Goal: Complete application form

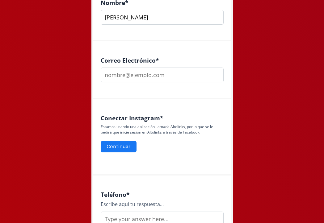
scroll to position [199, 0]
type input "[PERSON_NAME]"
click at [215, 76] on input "email" at bounding box center [162, 75] width 123 height 15
click at [197, 77] on input "email" at bounding box center [162, 75] width 123 height 15
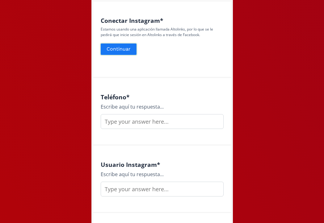
scroll to position [297, 0]
type input "marianacyanez@gmail.com"
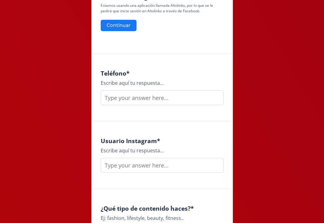
scroll to position [319, 0]
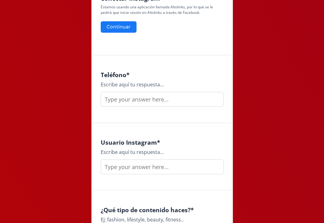
click at [214, 99] on input "text" at bounding box center [162, 99] width 123 height 15
type input "9991348391"
click at [123, 166] on input "text" at bounding box center [162, 167] width 123 height 15
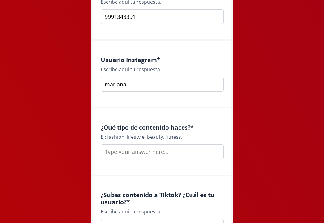
scroll to position [403, 0]
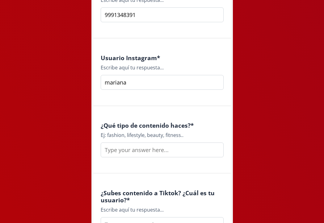
click at [190, 146] on input "text" at bounding box center [162, 150] width 123 height 15
click at [138, 82] on input "mariana" at bounding box center [162, 82] width 123 height 15
type input "marianacy"
click at [136, 153] on input "text" at bounding box center [162, 150] width 123 height 15
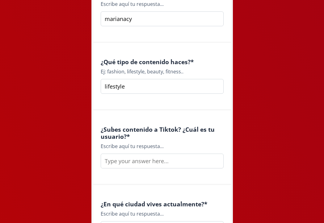
scroll to position [470, 0]
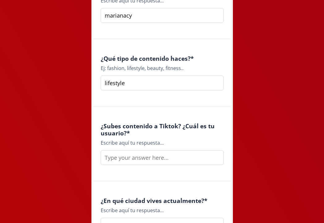
type input "lifestyle"
click at [177, 158] on input "text" at bounding box center [162, 157] width 123 height 15
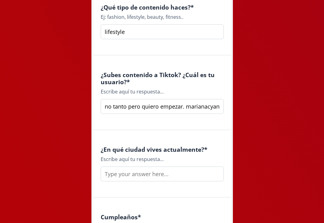
scroll to position [554, 0]
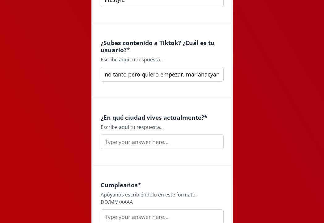
type input "no tanto pero quiero empezar. marianacyanez"
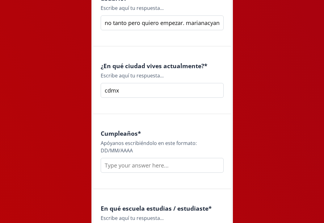
scroll to position [616, 0]
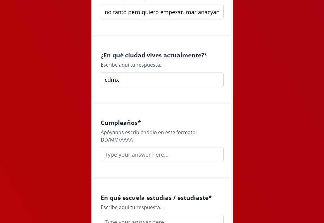
type input "cdmx"
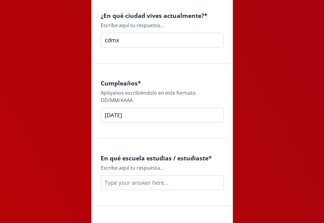
scroll to position [677, 0]
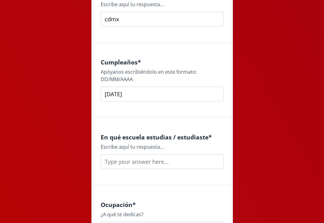
type input "[DATE]"
click at [111, 168] on input "text" at bounding box center [162, 161] width 123 height 15
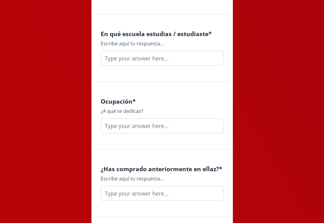
scroll to position [780, 0]
type input "estudie en la Anáhuac Mayab"
drag, startPoint x: 98, startPoint y: 222, endPoint x: 147, endPoint y: 129, distance: 105.4
click at [147, 129] on input "text" at bounding box center [162, 126] width 123 height 15
type input "l"
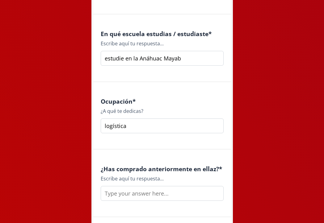
scroll to position [822, 0]
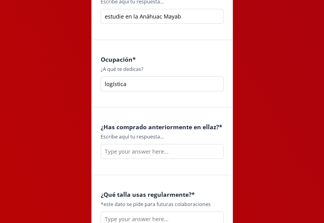
type input "logística"
click at [124, 153] on input "text" at bounding box center [162, 151] width 123 height 15
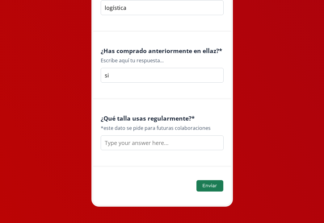
scroll to position [899, 0]
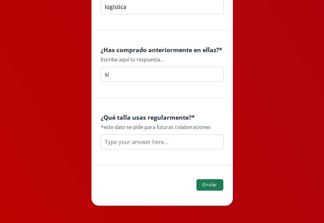
type input "si"
click at [120, 144] on input "text" at bounding box center [162, 142] width 123 height 15
type input "M"
click at [213, 185] on button "Enviar" at bounding box center [210, 185] width 28 height 13
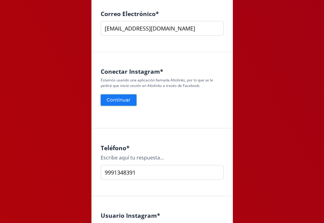
click at [127, 97] on button "Continuar" at bounding box center [119, 100] width 38 height 13
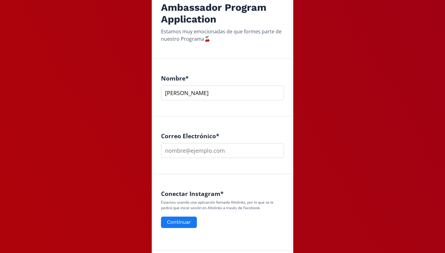
scroll to position [124, 0]
type input "Mariana Yanez"
click at [275, 150] on input "email" at bounding box center [222, 150] width 123 height 15
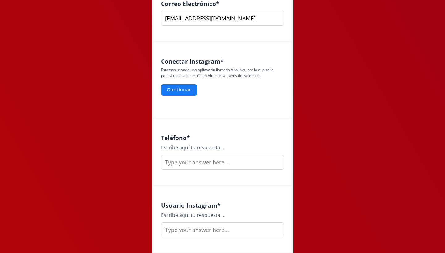
scroll to position [267, 0]
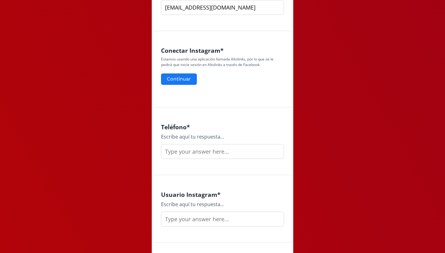
type input "[EMAIL_ADDRESS][DOMAIN_NAME]"
click at [278, 154] on input "text" at bounding box center [222, 151] width 123 height 15
click at [275, 149] on input "text" at bounding box center [222, 151] width 123 height 15
type input "9991348391"
click at [220, 223] on input "text" at bounding box center [222, 219] width 123 height 15
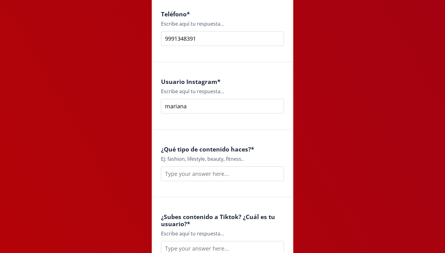
scroll to position [409, 0]
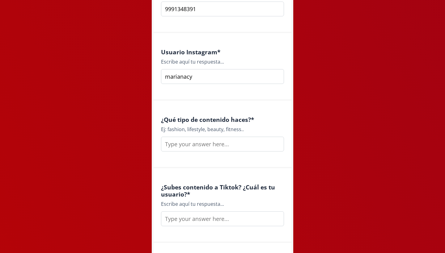
type input "marianacy"
click at [204, 143] on input "text" at bounding box center [222, 144] width 123 height 15
drag, startPoint x: 187, startPoint y: 128, endPoint x: 206, endPoint y: 130, distance: 18.6
click at [206, 130] on div "Ej: fashion, lifestyle, beauty, fitness.." at bounding box center [222, 129] width 123 height 7
copy div "lifestyle,"
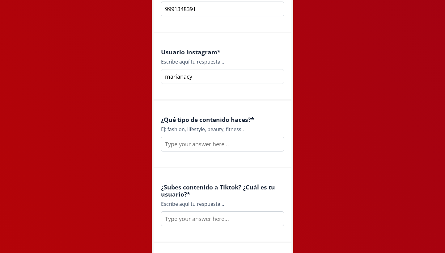
click at [200, 145] on input "text" at bounding box center [222, 144] width 123 height 15
paste input "lifestyle,"
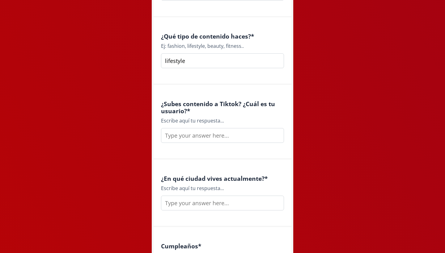
scroll to position [493, 0]
type input "lifestyle"
click at [215, 141] on input "text" at bounding box center [222, 135] width 123 height 15
type input "n"
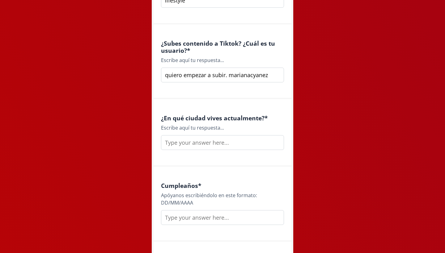
scroll to position [554, 0]
type input "quiero empezar a subir. marianacyanez"
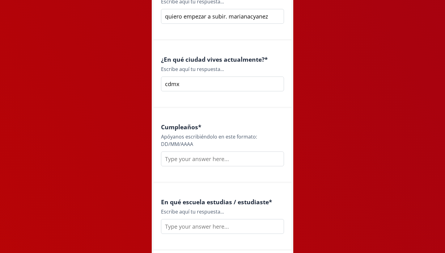
scroll to position [613, 0]
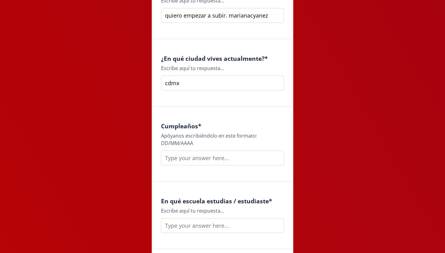
type input "cdmx"
type input "/"
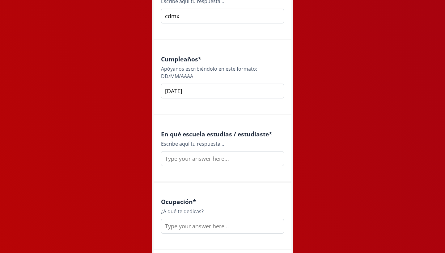
scroll to position [681, 0]
type input "[DATE]"
click at [227, 161] on input "text" at bounding box center [222, 157] width 123 height 15
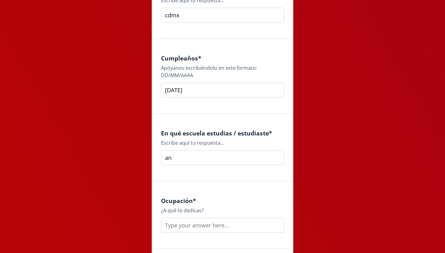
type input "a"
type input "e"
click at [177, 158] on input "Anahuac Mayab" at bounding box center [222, 157] width 123 height 15
type input "Anáhuac Mayab"
click at [195, 194] on div "Ocupación * ¿A qué te dedicas?" at bounding box center [223, 216] width 138 height 68
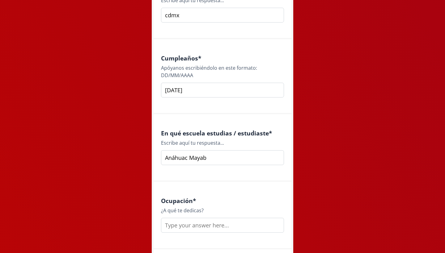
click at [194, 223] on input "text" at bounding box center [222, 225] width 123 height 15
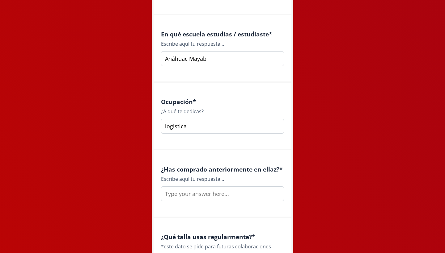
scroll to position [781, 0]
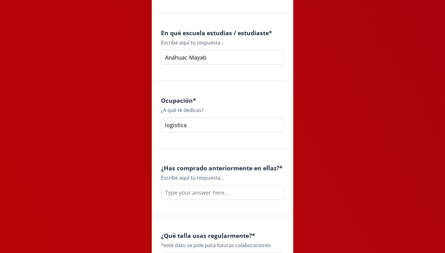
type input "logistica"
click at [204, 194] on input "text" at bounding box center [222, 192] width 123 height 15
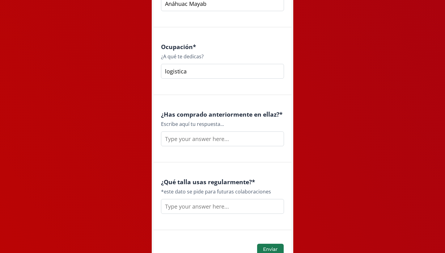
scroll to position [844, 0]
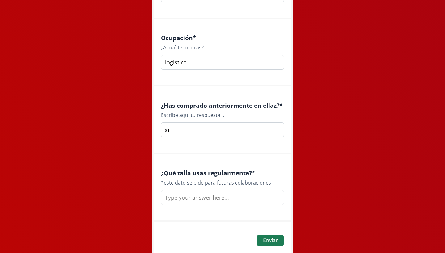
type input "si"
click at [208, 200] on input "text" at bounding box center [222, 197] width 123 height 15
type input "M"
type input "m"
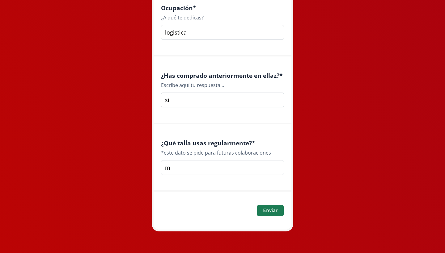
scroll to position [873, 0]
type input "m"
type input "M"
click at [276, 209] on button "Enviar" at bounding box center [270, 210] width 28 height 13
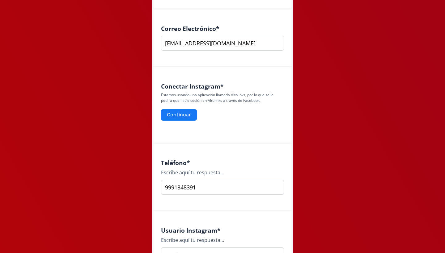
click at [188, 128] on div "Conectar Instagram * Estamos usando una aplicación llamada Altolinks, por lo qu…" at bounding box center [223, 105] width 138 height 77
click at [182, 114] on button "Continuar" at bounding box center [179, 114] width 38 height 13
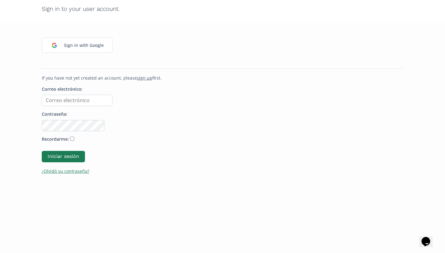
scroll to position [54, 0]
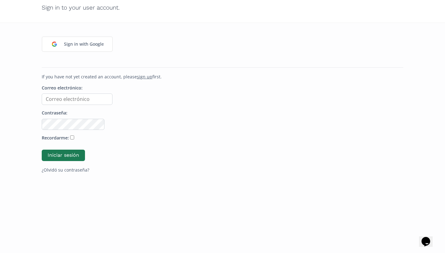
type input "marianamz177@gmail.com"
click at [133, 131] on form "Correo electrónico: marianamz177@gmail.com Contraseña: Recordarme: Iniciar sesi…" at bounding box center [222, 129] width 361 height 88
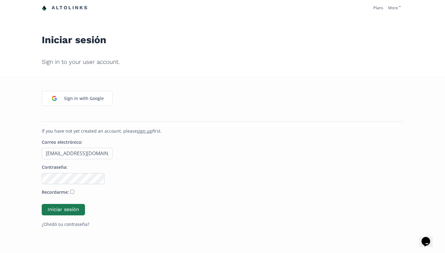
scroll to position [0, 0]
click at [71, 6] on link "Altolinks" at bounding box center [65, 8] width 46 height 10
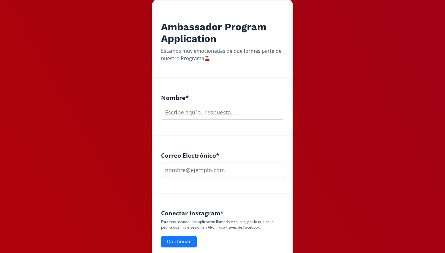
scroll to position [112, 0]
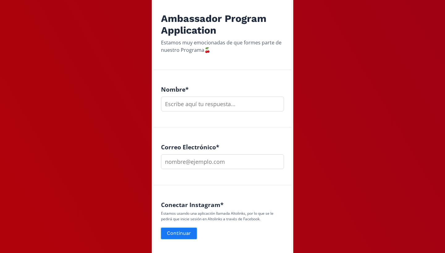
click at [181, 237] on button "Continuar" at bounding box center [179, 233] width 38 height 13
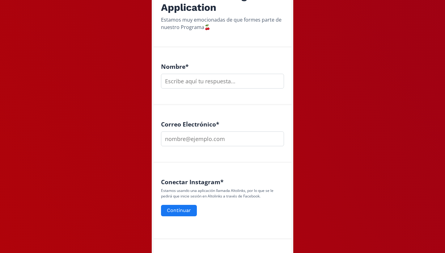
scroll to position [136, 0]
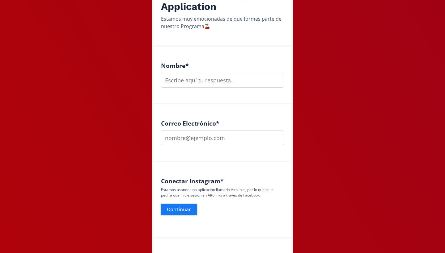
click at [171, 208] on button "Continuar" at bounding box center [179, 209] width 38 height 13
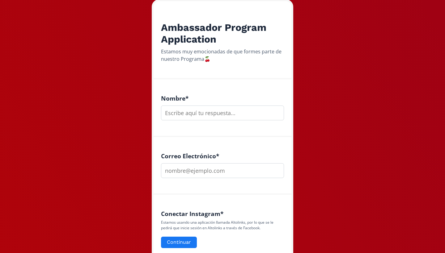
scroll to position [104, 0]
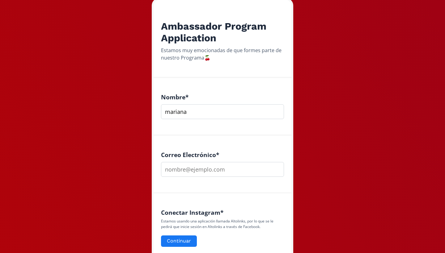
click at [208, 110] on input "mariana" at bounding box center [222, 111] width 123 height 15
type input "marianayanez"
click at [178, 170] on input "email" at bounding box center [222, 169] width 123 height 15
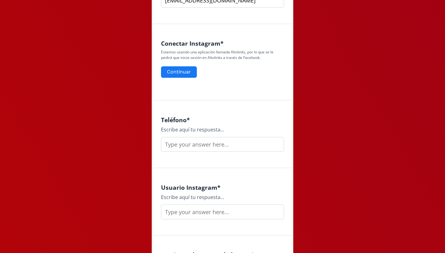
scroll to position [274, 0]
type input "[EMAIL_ADDRESS][DOMAIN_NAME]"
click at [274, 145] on input "text" at bounding box center [222, 144] width 123 height 15
type input "9991348391"
click at [208, 205] on input "text" at bounding box center [222, 211] width 123 height 15
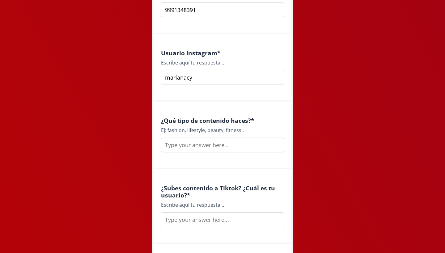
scroll to position [409, 0]
type input "marianacy"
drag, startPoint x: 187, startPoint y: 130, endPoint x: 204, endPoint y: 130, distance: 16.7
click at [204, 130] on div "Ej: fashion, lifestyle, beauty, fitness.." at bounding box center [222, 129] width 123 height 7
copy div "lifestyle"
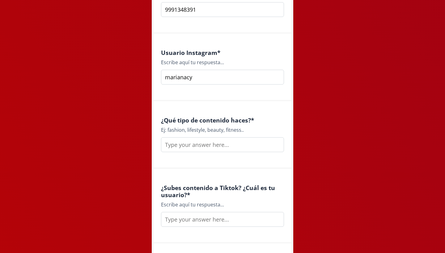
click at [193, 144] on input "text" at bounding box center [222, 144] width 123 height 15
paste input "lifestyle"
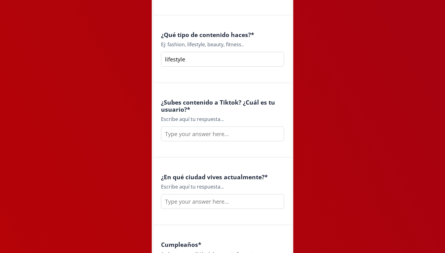
scroll to position [495, 0]
type input "lifestyle"
click at [194, 135] on input "text" at bounding box center [222, 133] width 123 height 15
type input "no mucho. marianacyanez"
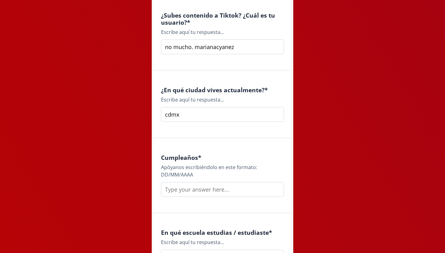
scroll to position [582, 0]
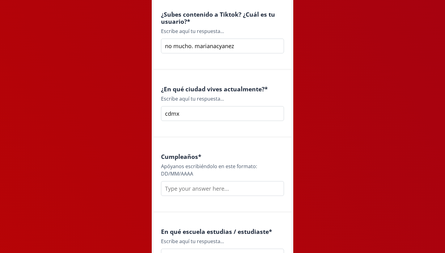
type input "cdmx"
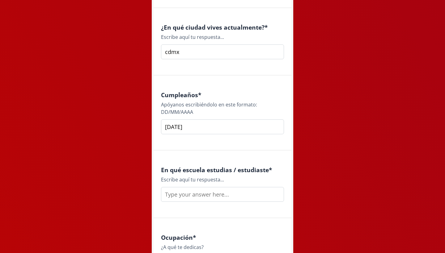
scroll to position [656, 0]
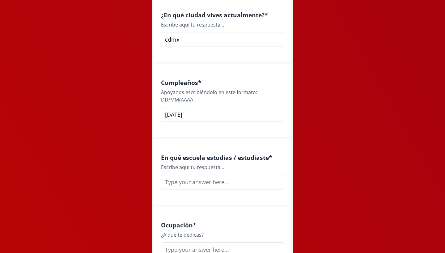
type input "[DATE]"
click at [194, 187] on input "text" at bounding box center [222, 182] width 123 height 15
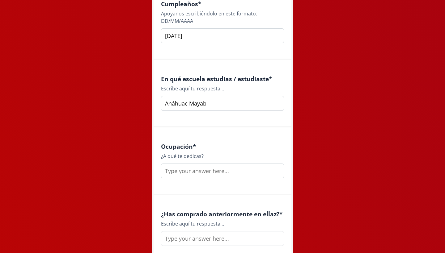
scroll to position [742, 0]
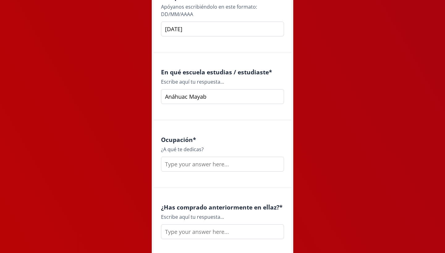
type input "Anáhuac Mayab"
click at [212, 166] on input "text" at bounding box center [222, 164] width 123 height 15
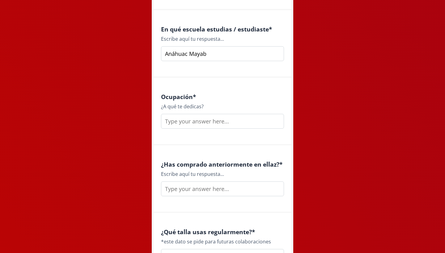
scroll to position [787, 0]
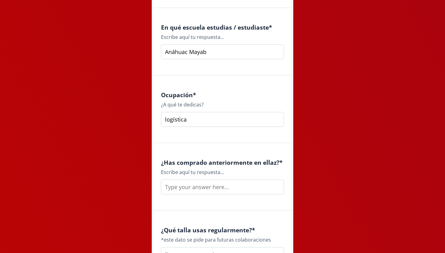
type input "logística"
click at [211, 193] on input "text" at bounding box center [222, 187] width 123 height 15
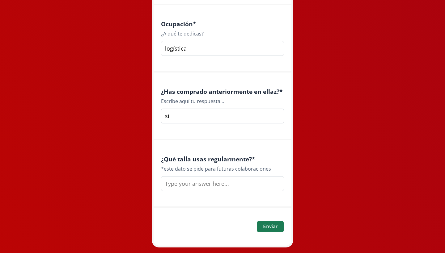
scroll to position [860, 0]
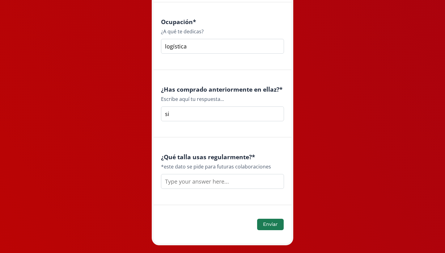
type input "si"
click at [207, 186] on input "text" at bounding box center [222, 181] width 123 height 15
type input "M"
click at [269, 220] on button "Enviar" at bounding box center [270, 224] width 28 height 13
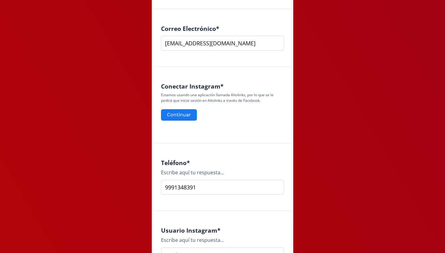
click at [170, 126] on div "Conectar Instagram * Estamos usando una aplicación llamada Altolinks, por lo qu…" at bounding box center [222, 105] width 123 height 44
click at [166, 129] on div "Conectar Instagram * Estamos usando una aplicación llamada Altolinks, por lo qu…" at bounding box center [223, 105] width 138 height 77
click at [210, 133] on div "Conectar Instagram * Estamos usando una aplicación llamada Altolinks, por lo qu…" at bounding box center [223, 105] width 138 height 77
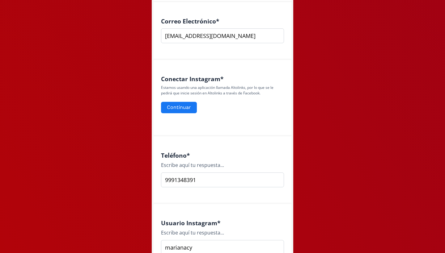
scroll to position [239, 0]
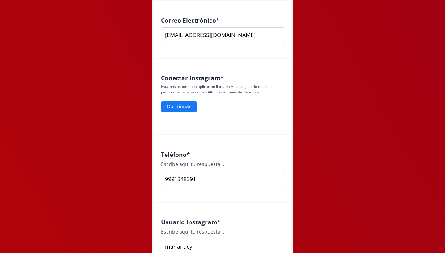
click at [208, 176] on input "9991348391" at bounding box center [222, 179] width 123 height 15
type input "9991348391"
click at [250, 206] on div "Usuario Instagram * Escribe aquí tu respuesta... marianacy" at bounding box center [223, 237] width 138 height 68
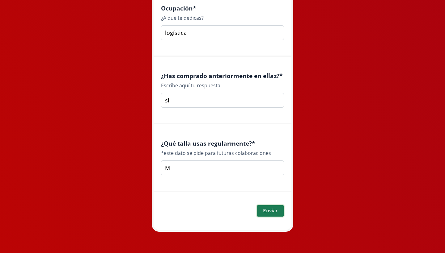
click at [270, 206] on button "Enviar" at bounding box center [270, 210] width 28 height 13
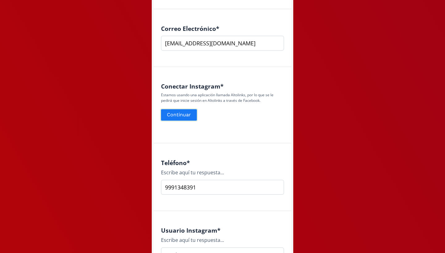
click at [187, 117] on button "Continuar" at bounding box center [179, 114] width 38 height 13
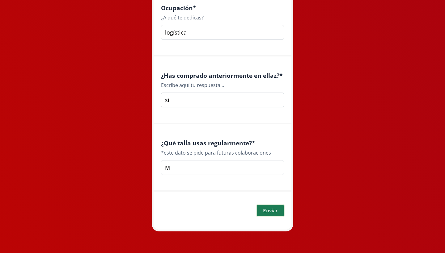
scroll to position [894, 0]
click at [272, 211] on button "Enviar" at bounding box center [270, 210] width 28 height 13
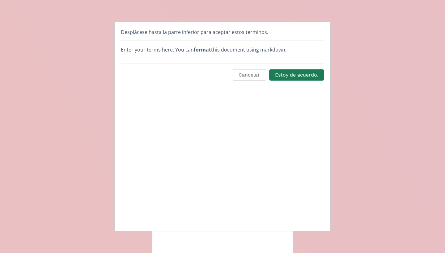
scroll to position [0, 0]
click at [287, 75] on button "Estoy de acuerdo." at bounding box center [296, 75] width 57 height 13
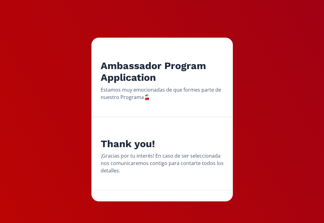
scroll to position [65, 0]
